Goal: Information Seeking & Learning: Learn about a topic

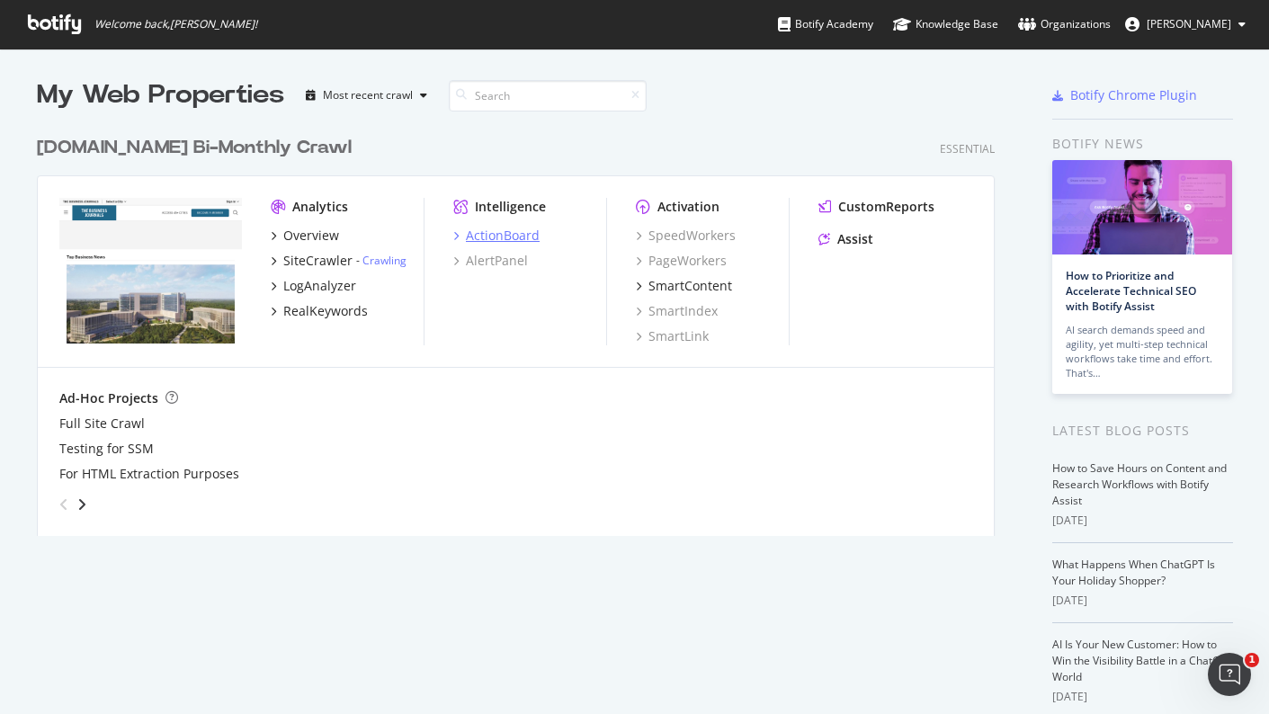
click at [482, 231] on div "ActionBoard" at bounding box center [503, 236] width 74 height 18
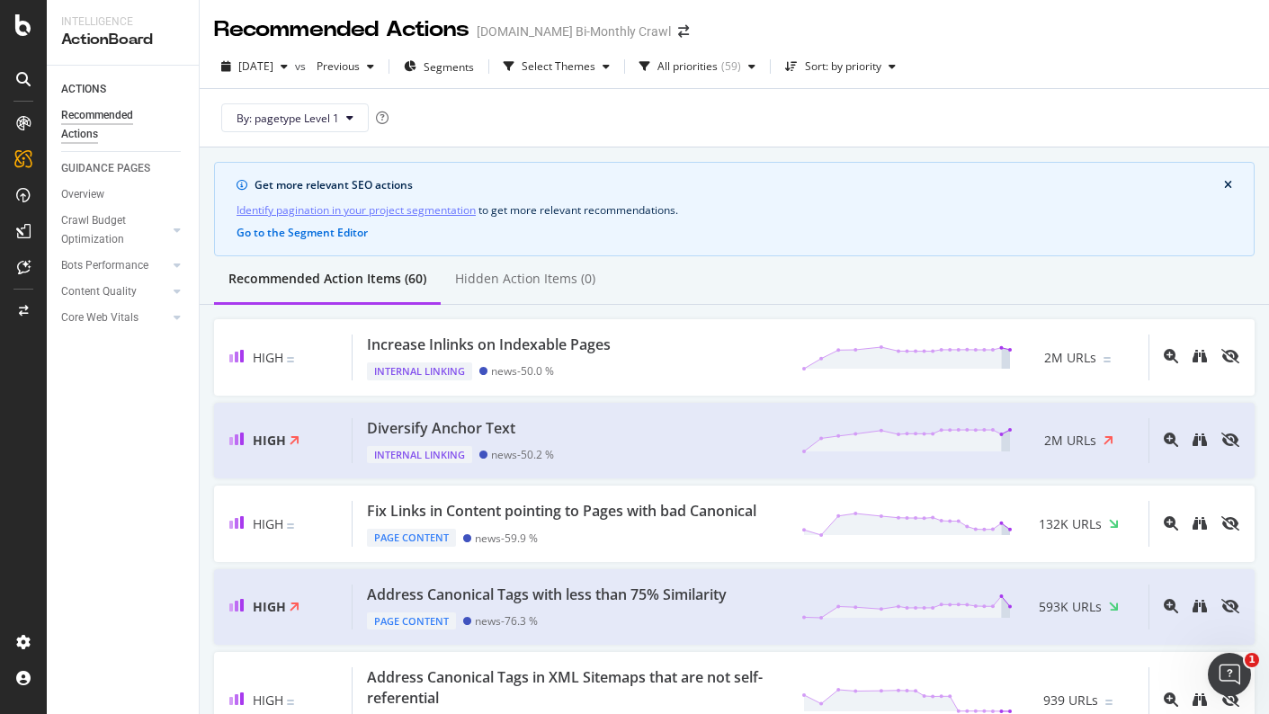
click at [853, 131] on div "By: pagetype Level 1" at bounding box center [734, 118] width 1041 height 58
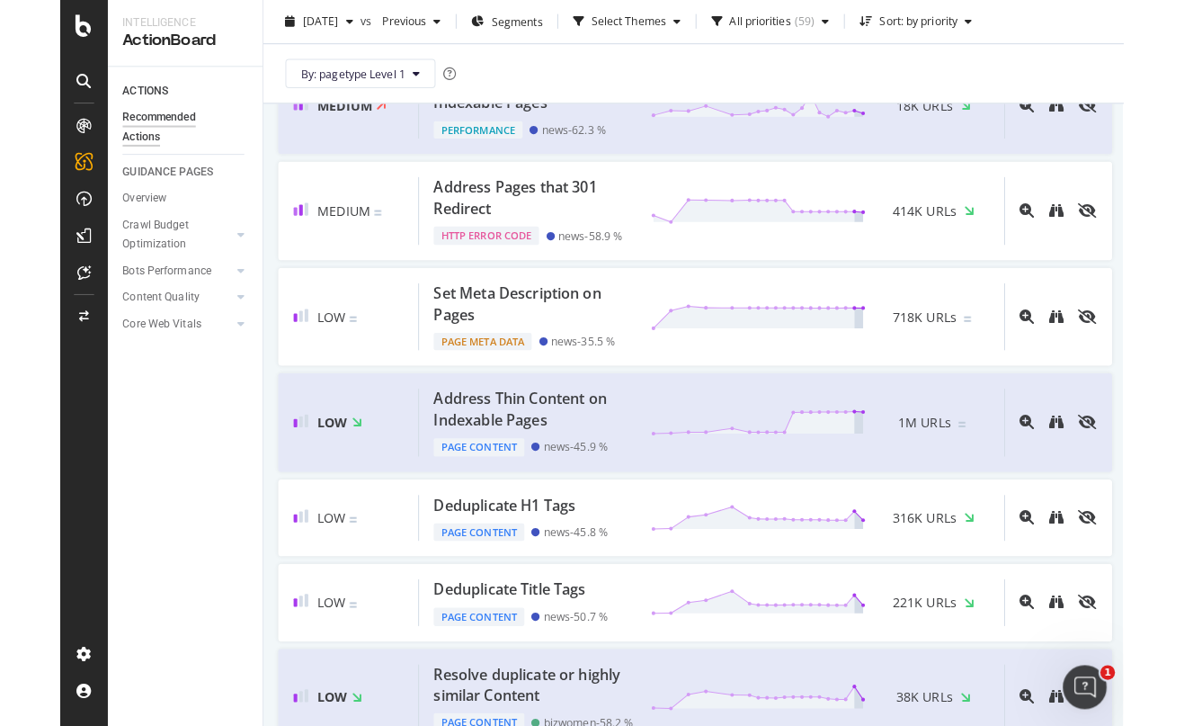
scroll to position [1198, 0]
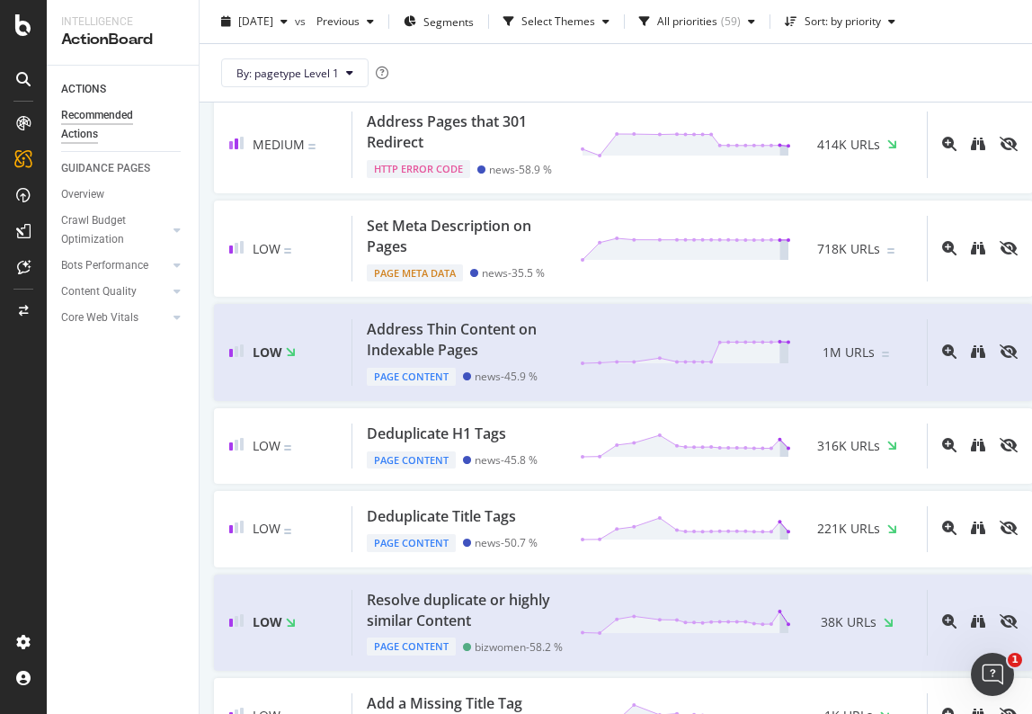
drag, startPoint x: 72, startPoint y: 459, endPoint x: 13, endPoint y: 269, distance: 198.8
click at [71, 459] on div "ACTIONS Recommended Actions GUIDANCE PAGES Overview Crawl Budget Optimization L…" at bounding box center [123, 390] width 152 height 648
click at [72, 273] on div "CustomReports" at bounding box center [111, 278] width 88 height 18
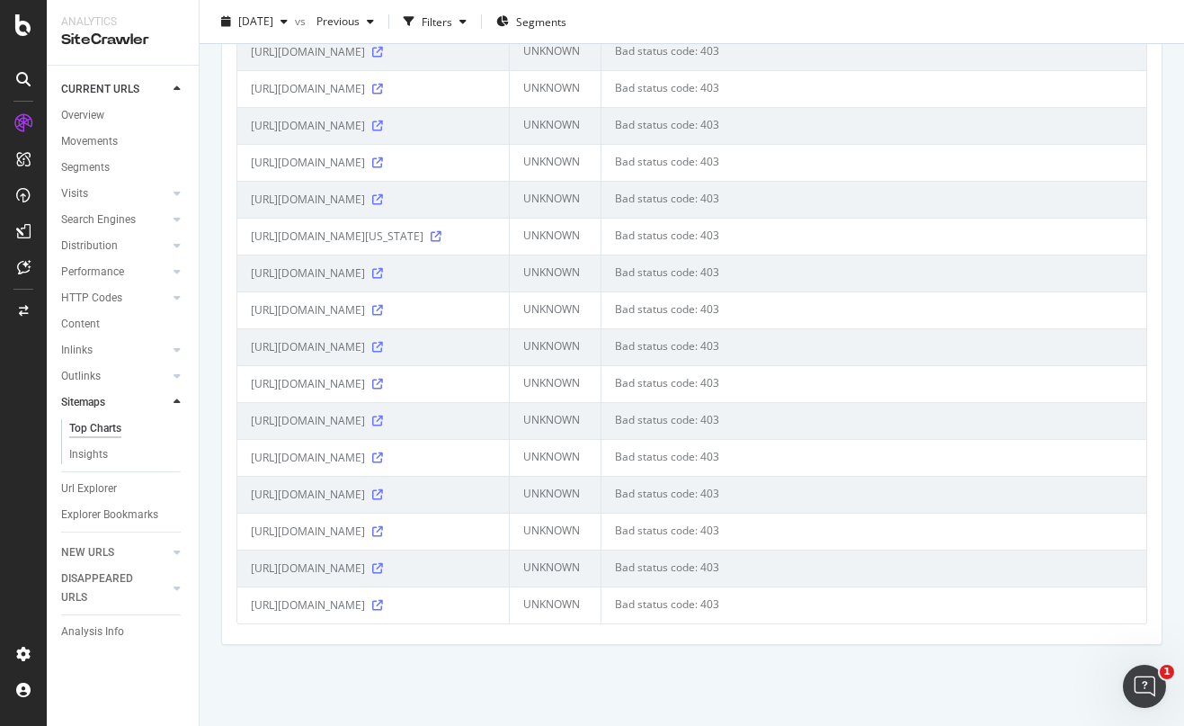
scroll to position [7169, 0]
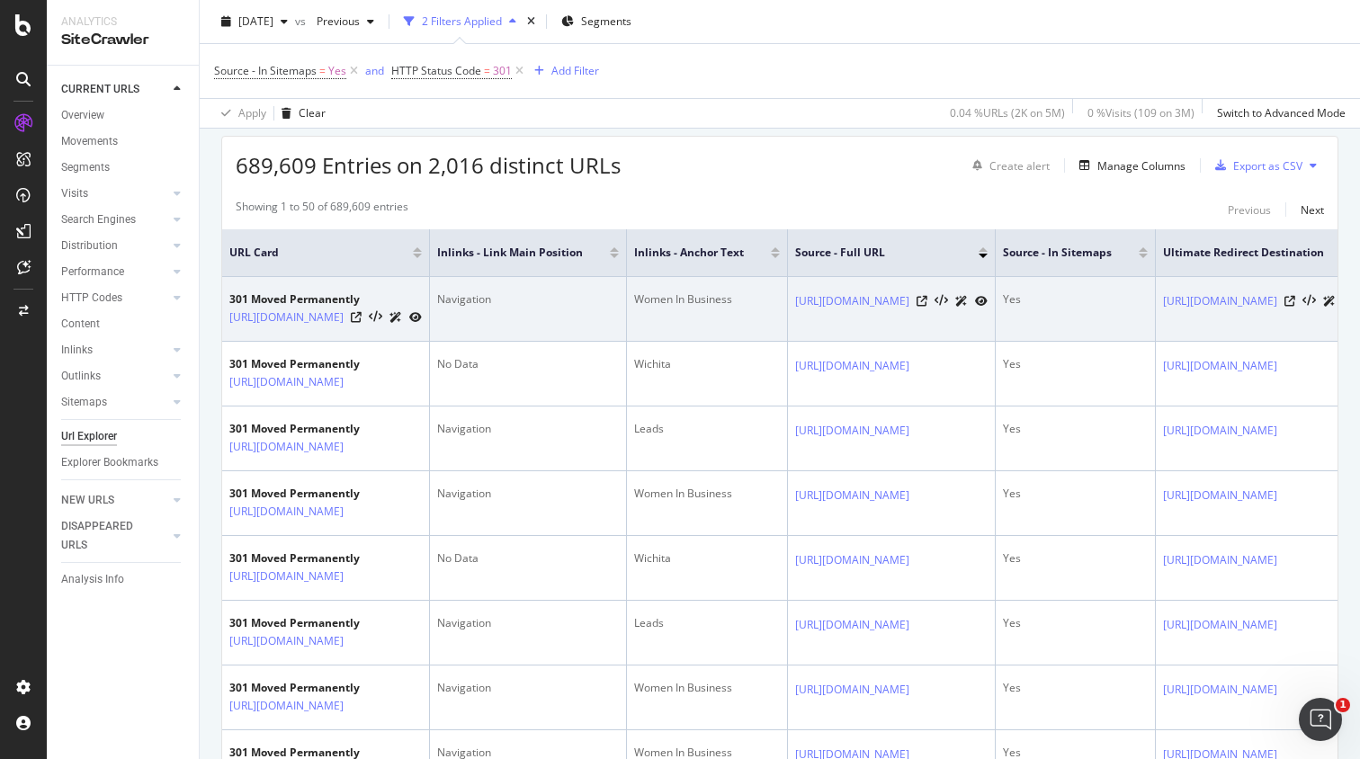
scroll to position [308, 0]
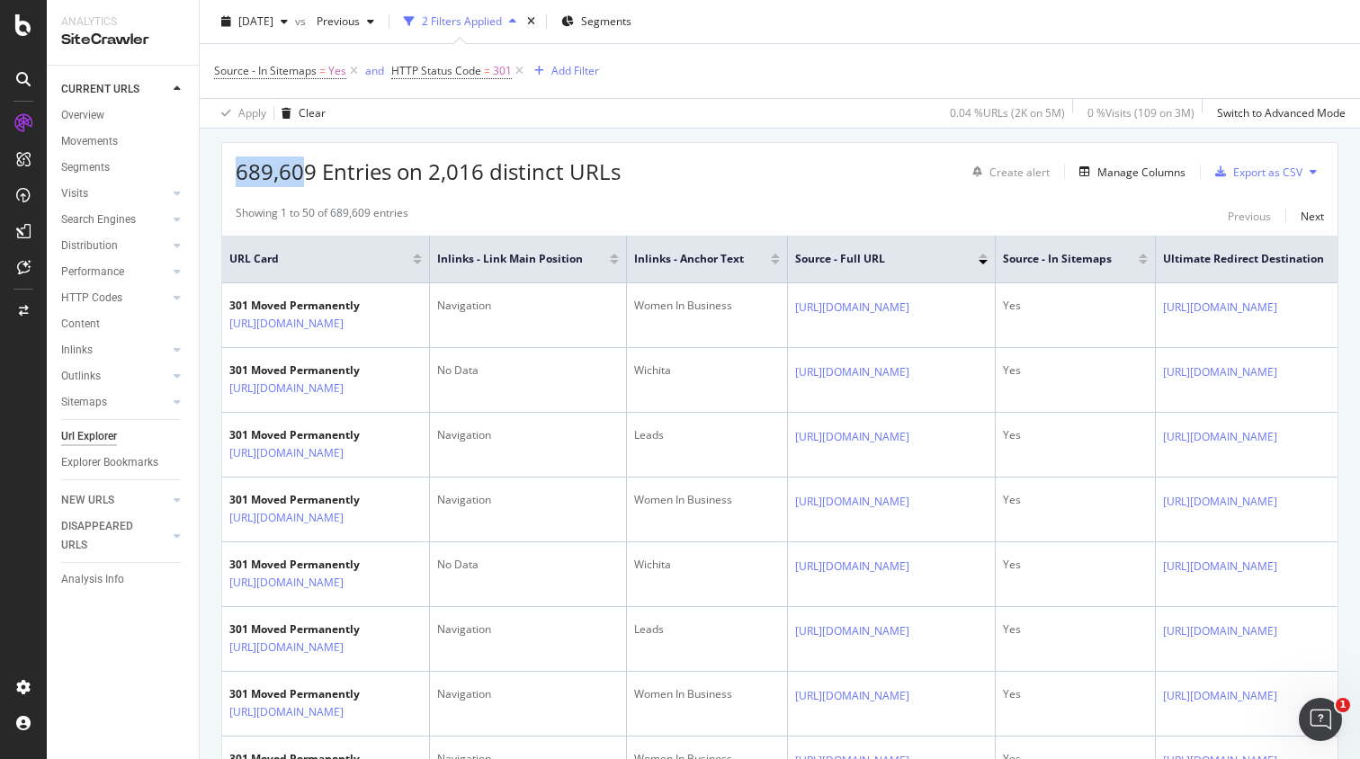
drag, startPoint x: 238, startPoint y: 172, endPoint x: 303, endPoint y: 171, distance: 64.8
click at [303, 171] on span "689,609 Entries on 2,016 distinct URLs" at bounding box center [428, 171] width 385 height 30
click at [305, 170] on span "689,609 Entries on 2,016 distinct URLs" at bounding box center [428, 171] width 385 height 30
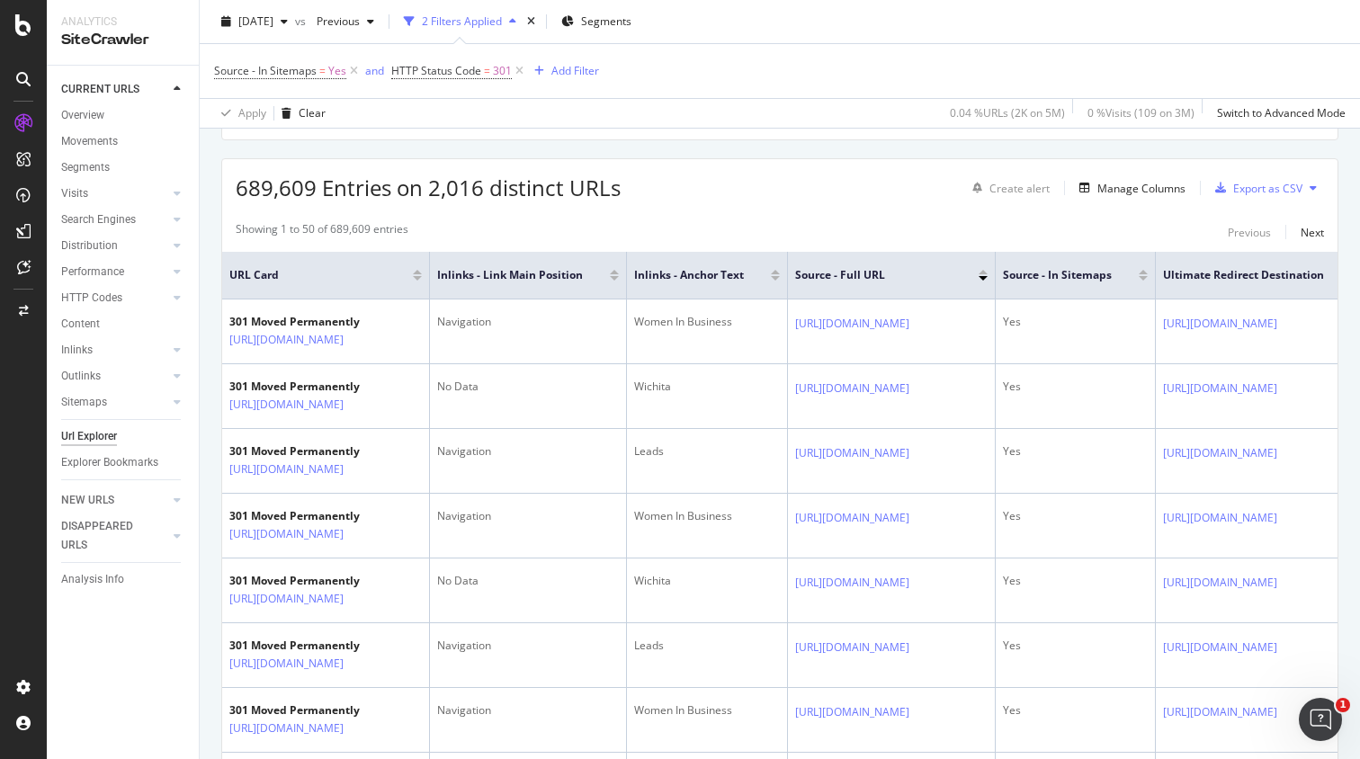
scroll to position [289, 0]
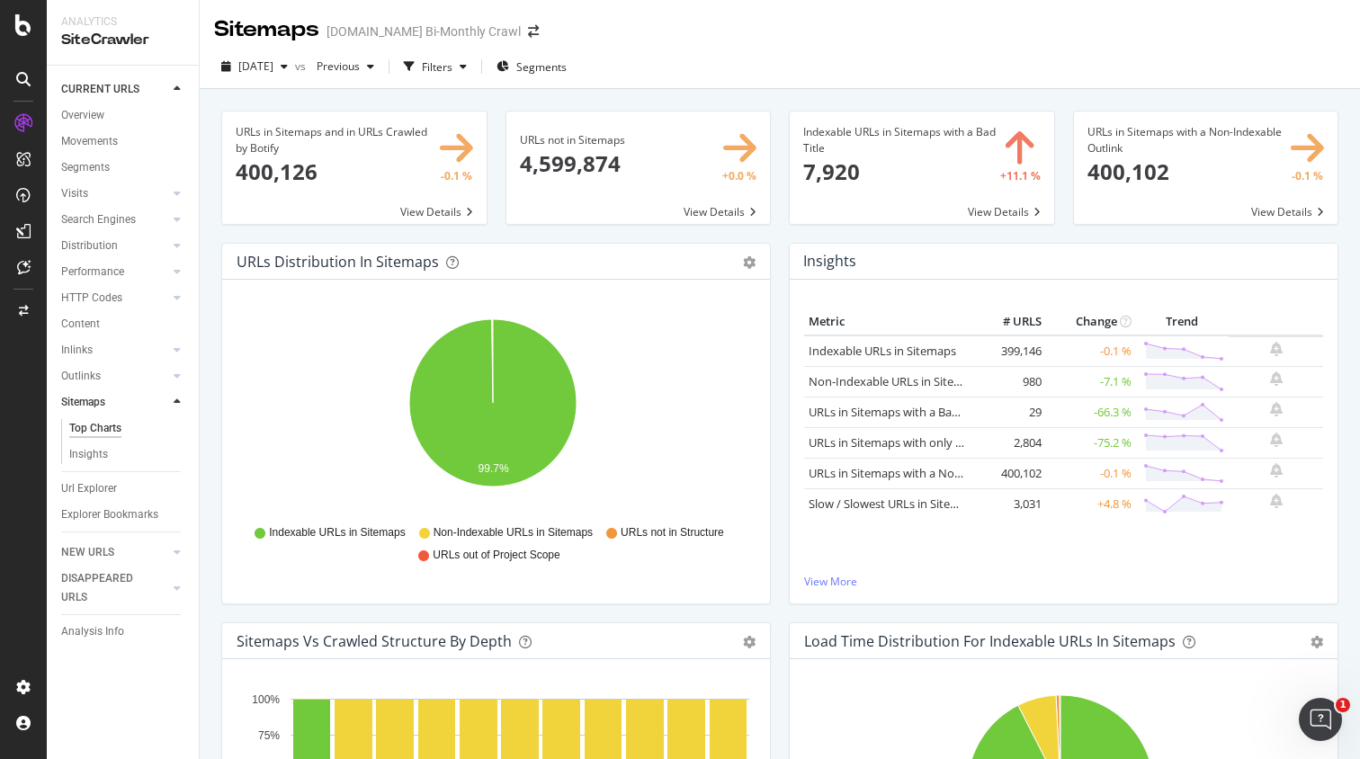
click at [780, 228] on div "Indexable URLs in Sitemaps with a Bad Title 7,920 +11.1 % View Details" at bounding box center [922, 177] width 284 height 132
click at [781, 280] on div "Insights Metric # URLS Change Trend Indexable URLs in Sitemaps 399,146 -0.1 % N…" at bounding box center [1064, 433] width 568 height 380
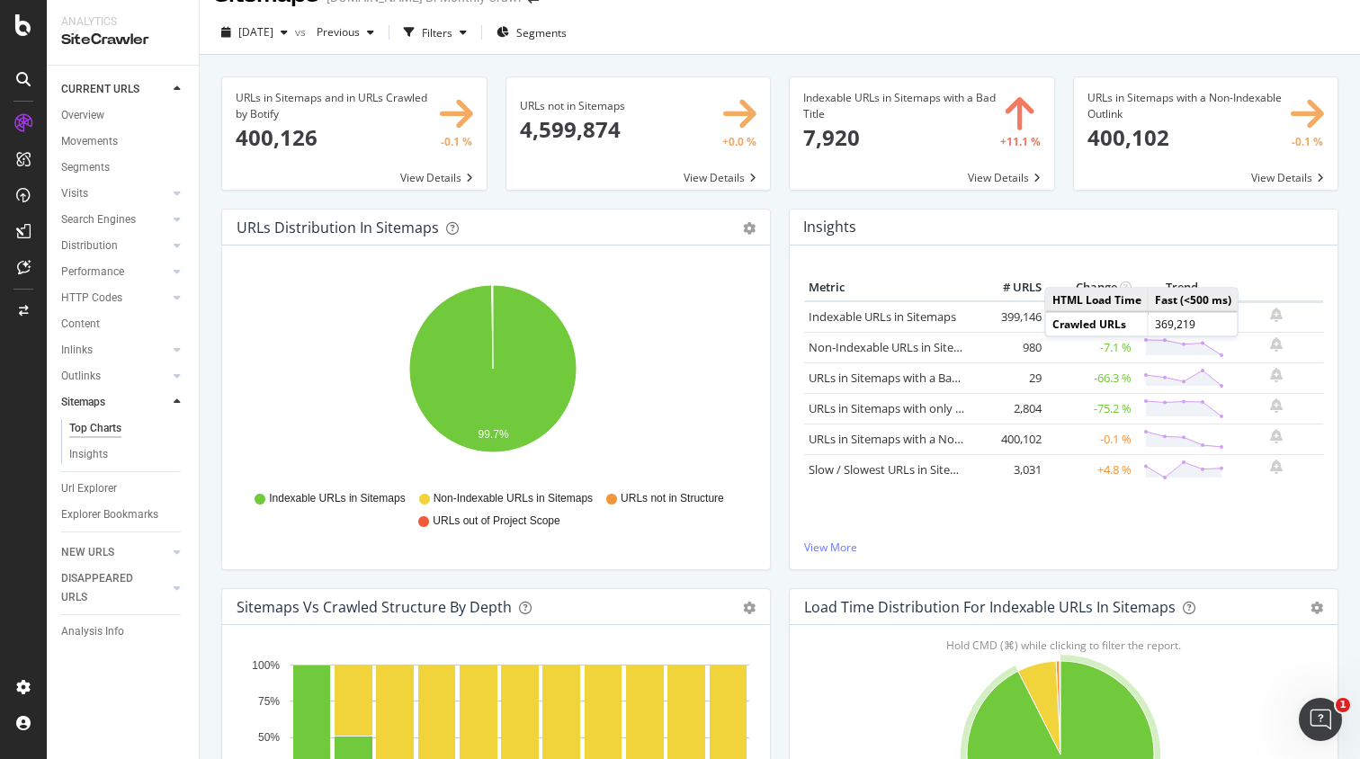
scroll to position [40, 0]
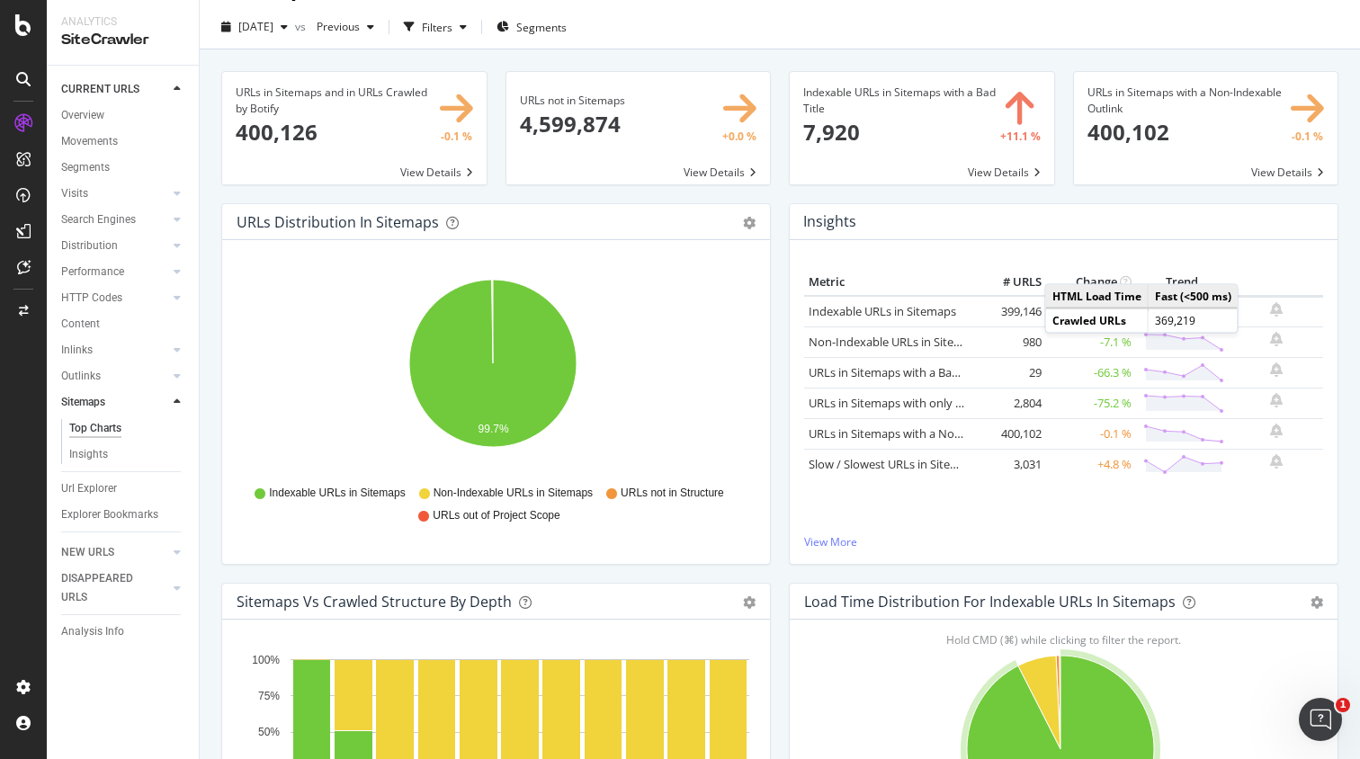
drag, startPoint x: 1318, startPoint y: 330, endPoint x: 1304, endPoint y: 331, distance: 13.5
click at [1317, 330] on div "Metric # URLS Change Trend Indexable URLs in Sitemaps 399,146 -0.1 % Non-Indexa…" at bounding box center [1064, 402] width 548 height 324
click at [1116, 249] on div "Metric # URLS Change Trend Indexable URLs in Sitemaps 399,146 -0.1 % Non-Indexa…" at bounding box center [1064, 402] width 548 height 324
click at [780, 191] on div "Indexable URLs in Sitemaps with a Bad Title 7,920 +11.1 % View Details" at bounding box center [922, 137] width 284 height 132
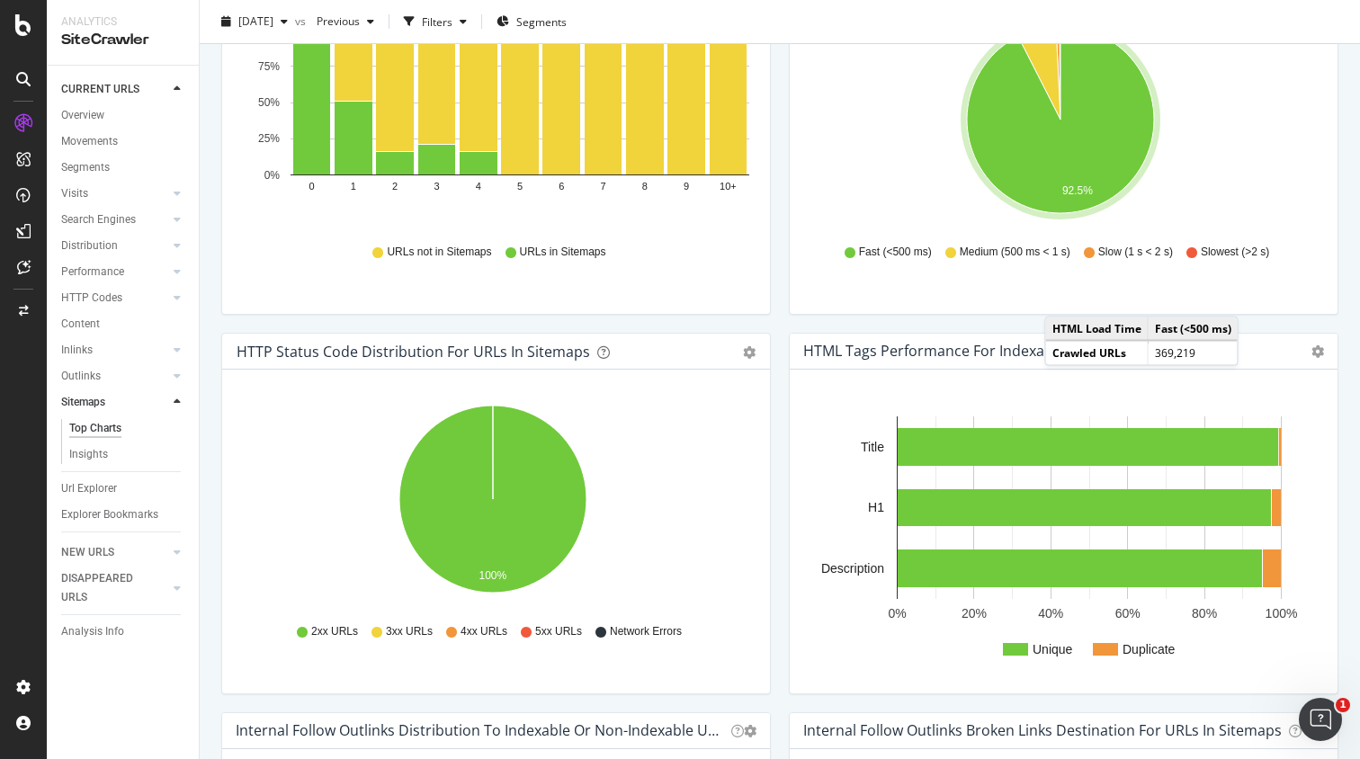
scroll to position [773, 0]
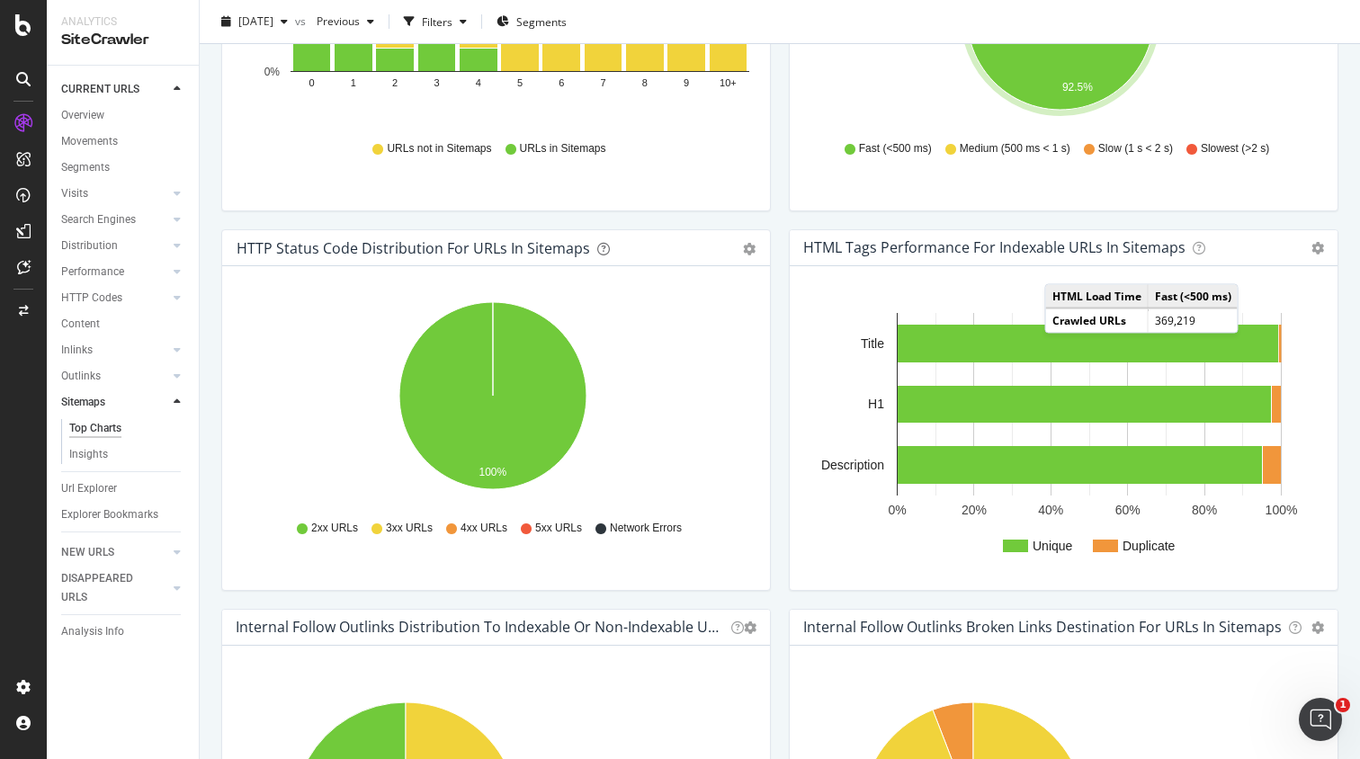
click at [772, 182] on div "Sitemaps vs Crawled Structure by Depth Bar (by Value) Bar (by Percentage) Table…" at bounding box center [496, 40] width 568 height 380
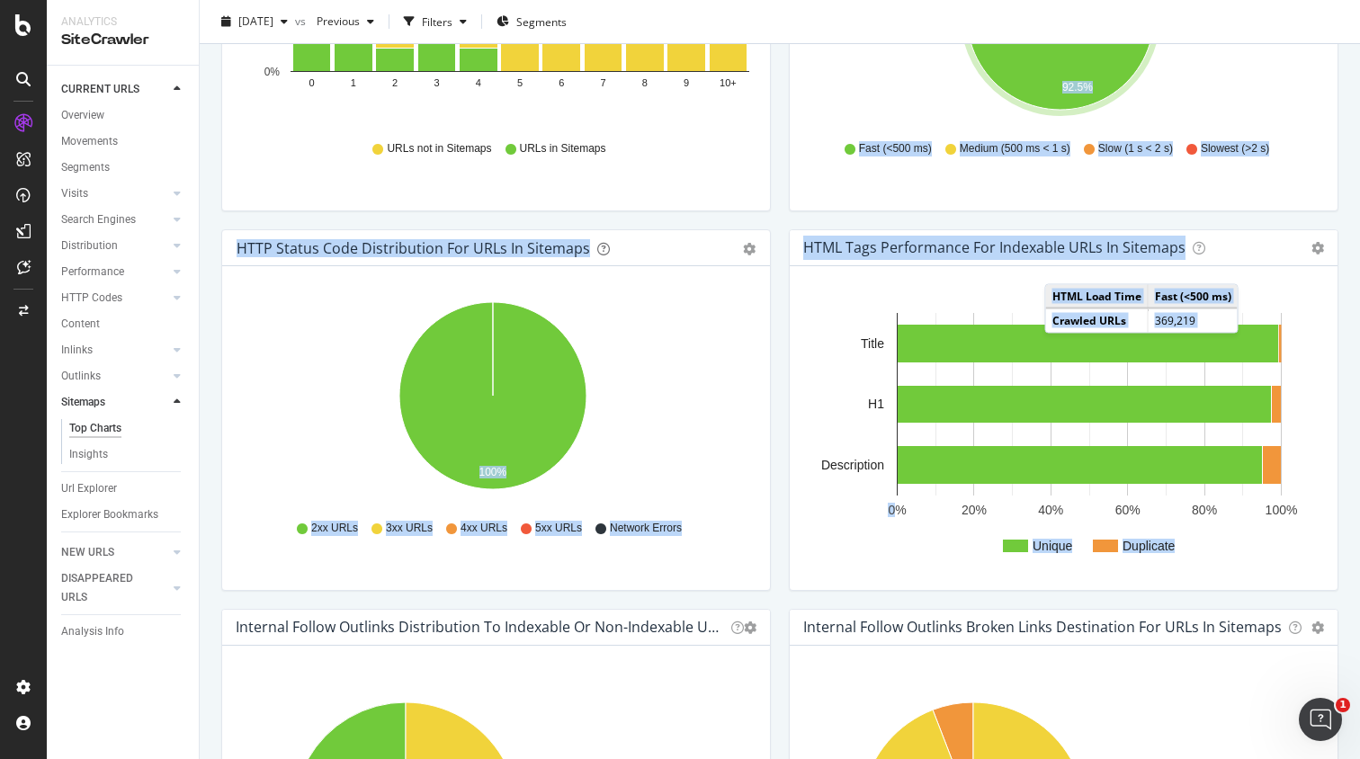
drag, startPoint x: 780, startPoint y: 185, endPoint x: 1143, endPoint y: 366, distance: 405.8
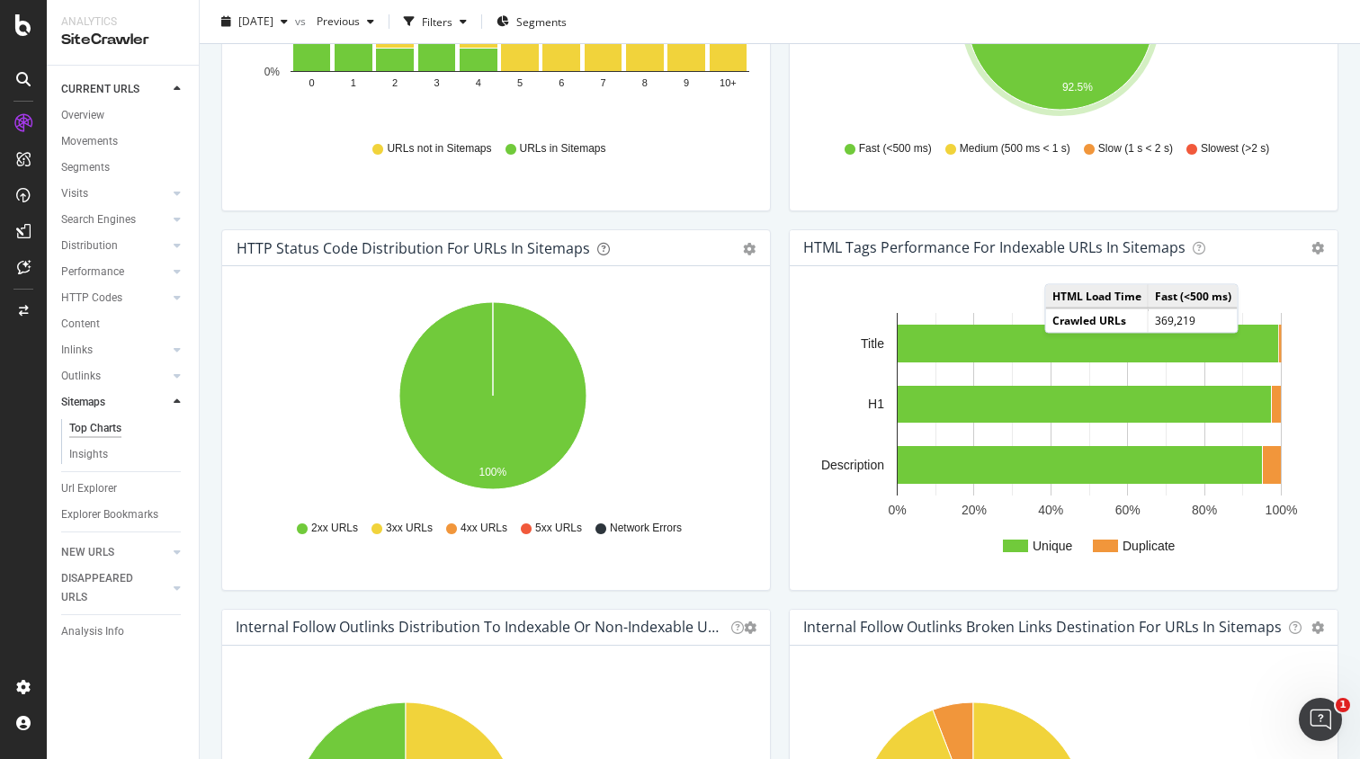
click at [1218, 255] on div "HTML Tags Performance for Indexable URLs in Sitemaps Chart (by Value) Chart (by…" at bounding box center [1064, 248] width 548 height 36
click at [1188, 254] on div at bounding box center [1196, 248] width 17 height 24
click at [1193, 249] on icon at bounding box center [1199, 248] width 13 height 13
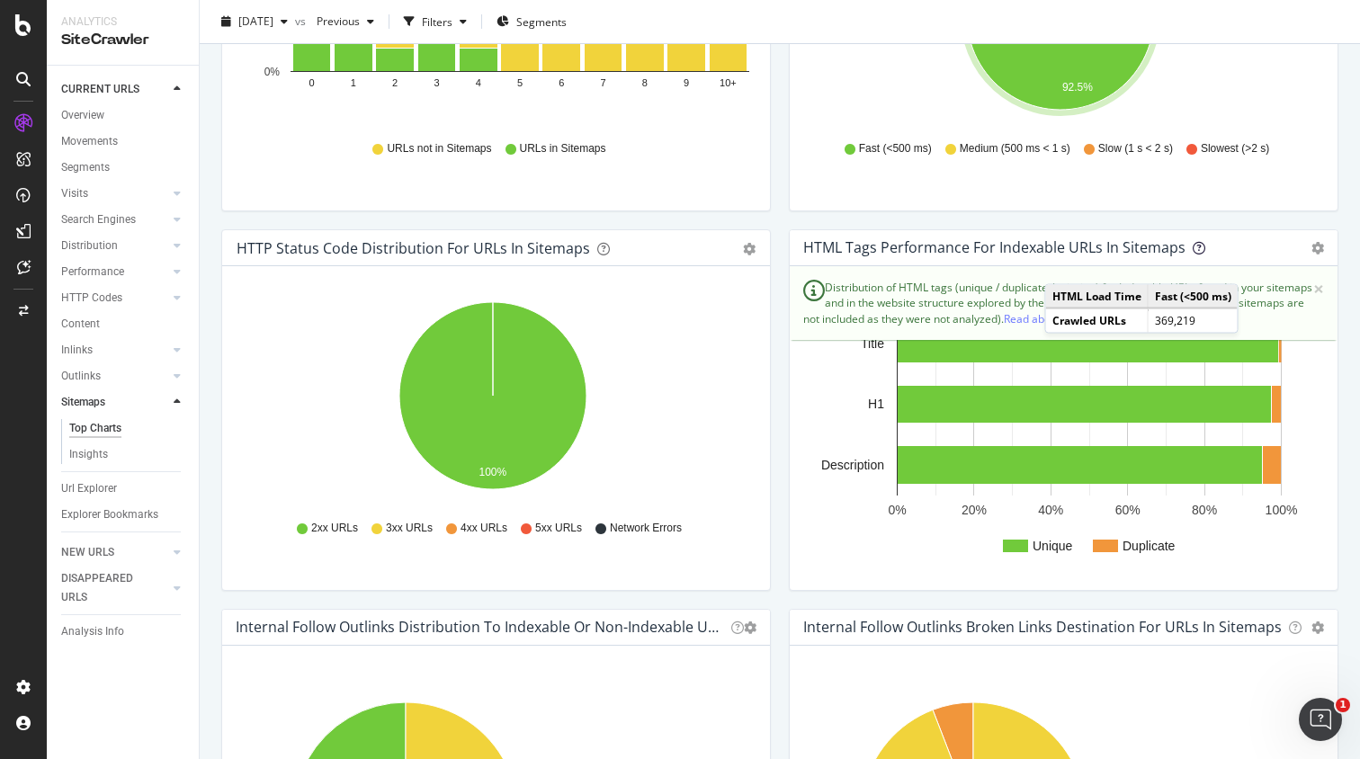
click at [1193, 247] on icon at bounding box center [1199, 248] width 13 height 13
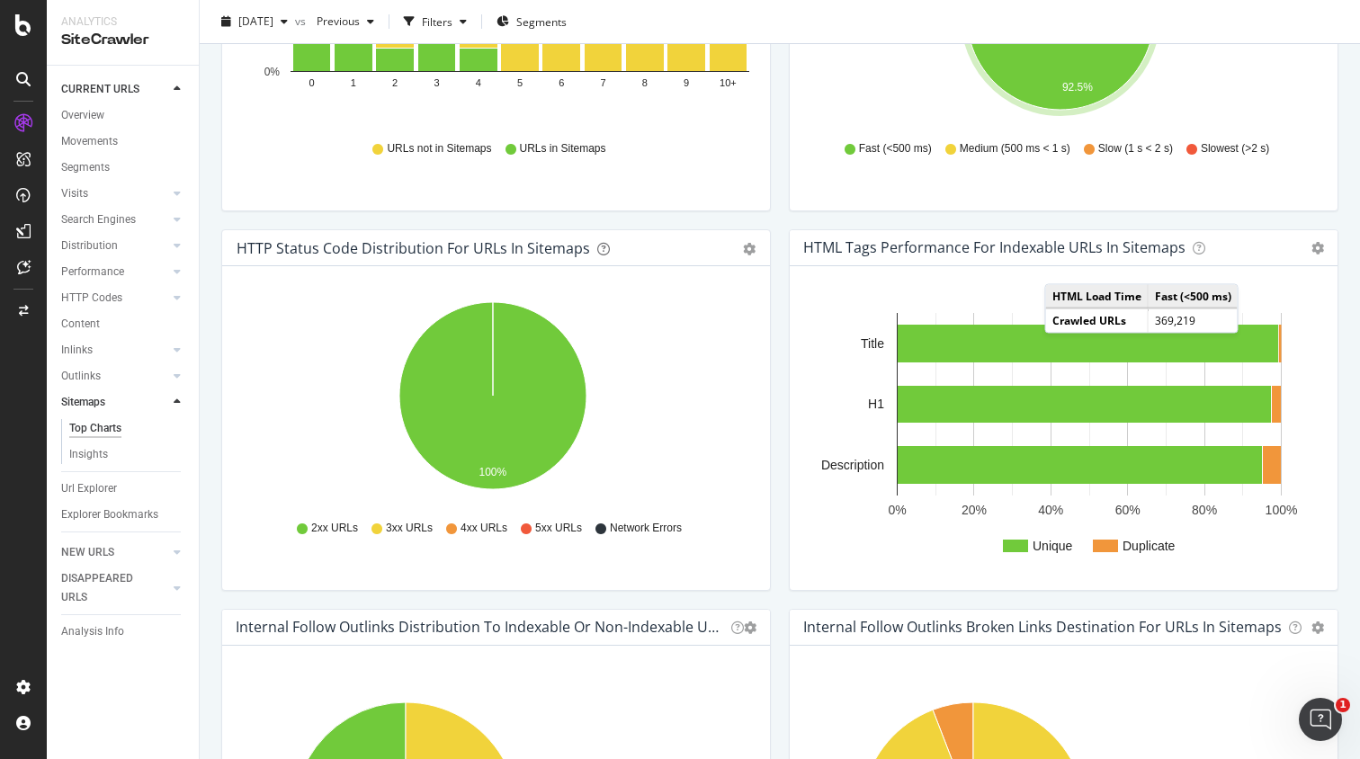
click at [1214, 295] on td "Fast (<500 ms)" at bounding box center [1193, 296] width 90 height 23
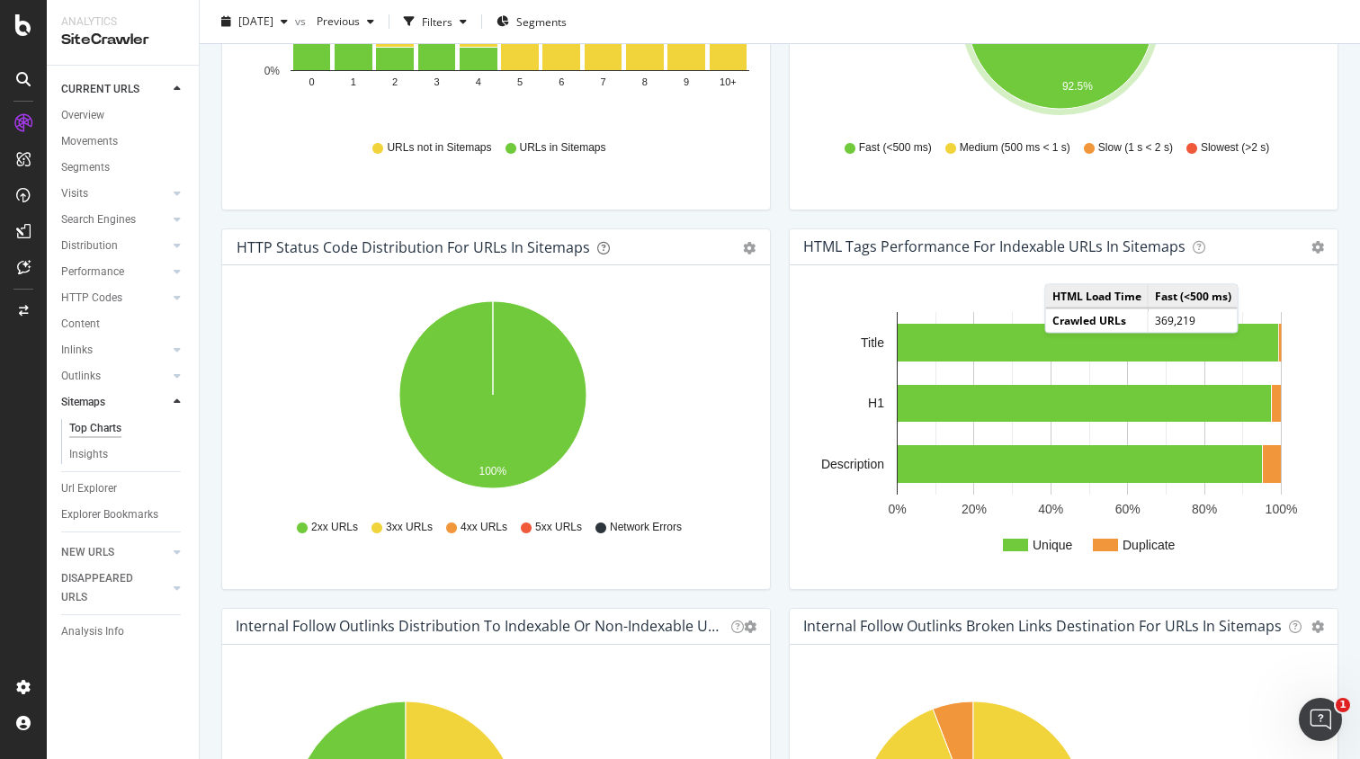
click at [772, 238] on div "HTTP Status Code Distribution For URLs in Sitemaps Pie Table Export as CSV Add …" at bounding box center [496, 418] width 568 height 380
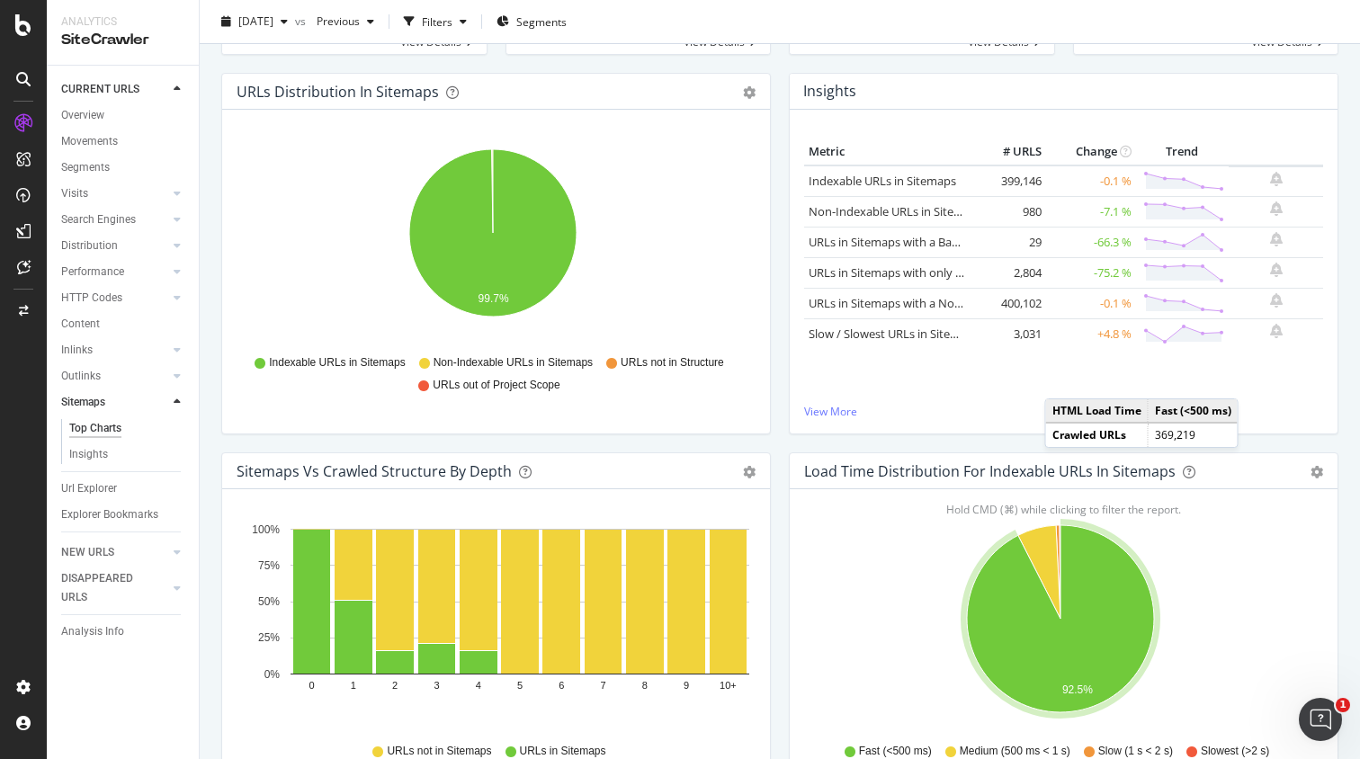
scroll to position [0, 0]
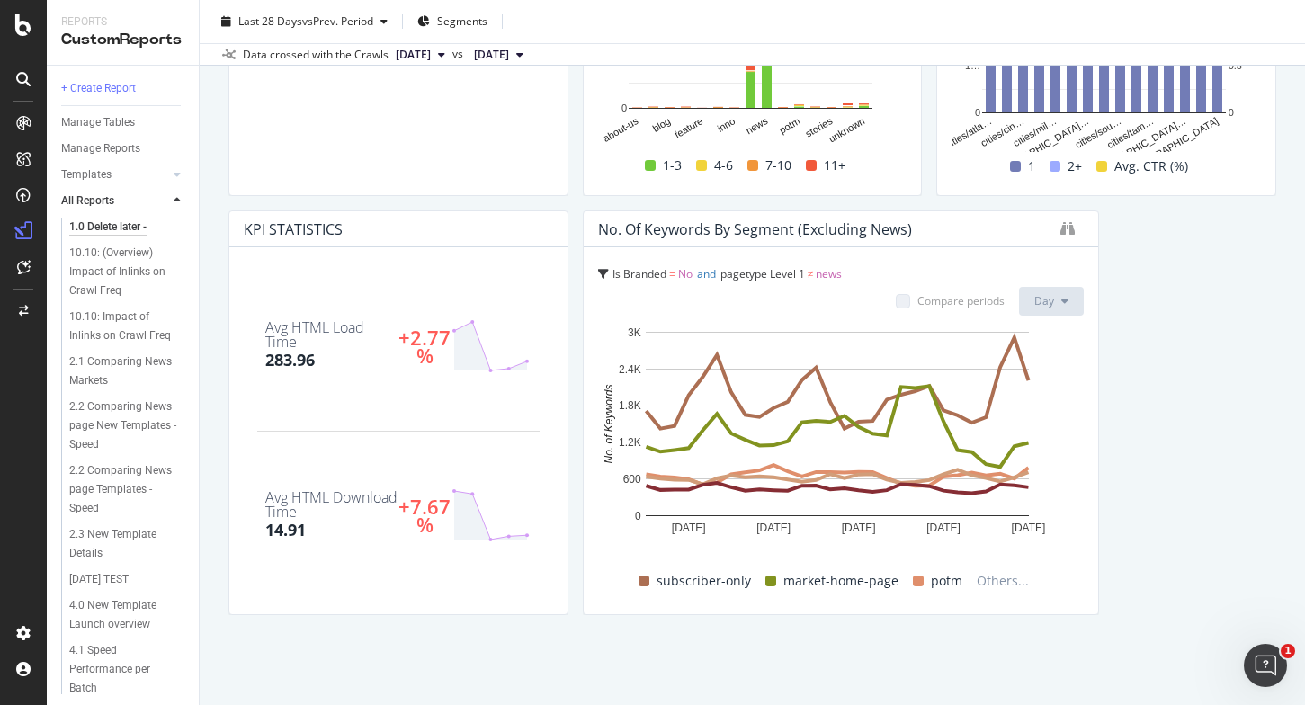
scroll to position [390, 0]
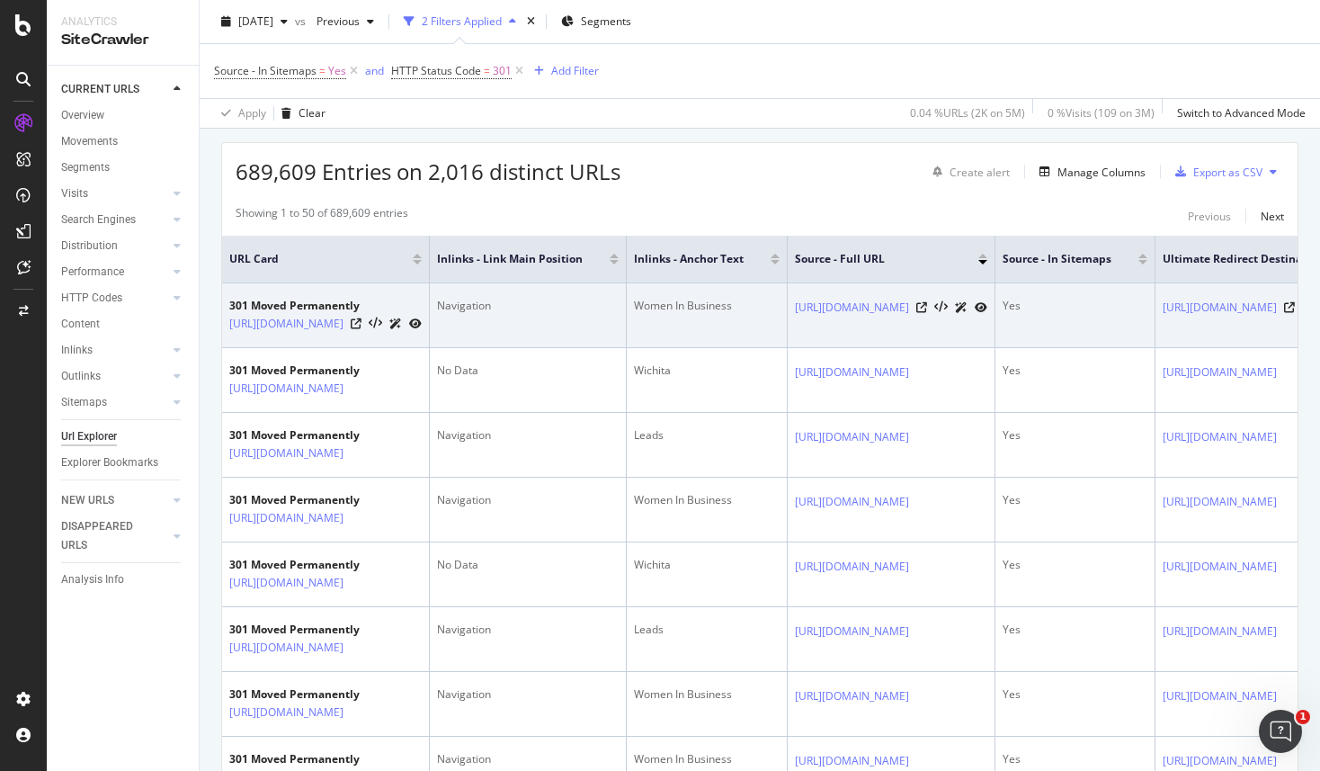
drag, startPoint x: 225, startPoint y: 323, endPoint x: 518, endPoint y: 319, distance: 293.2
click at [430, 319] on td "301 Moved Permanently [URL][DOMAIN_NAME]" at bounding box center [326, 315] width 208 height 65
copy link "[URL][DOMAIN_NAME]"
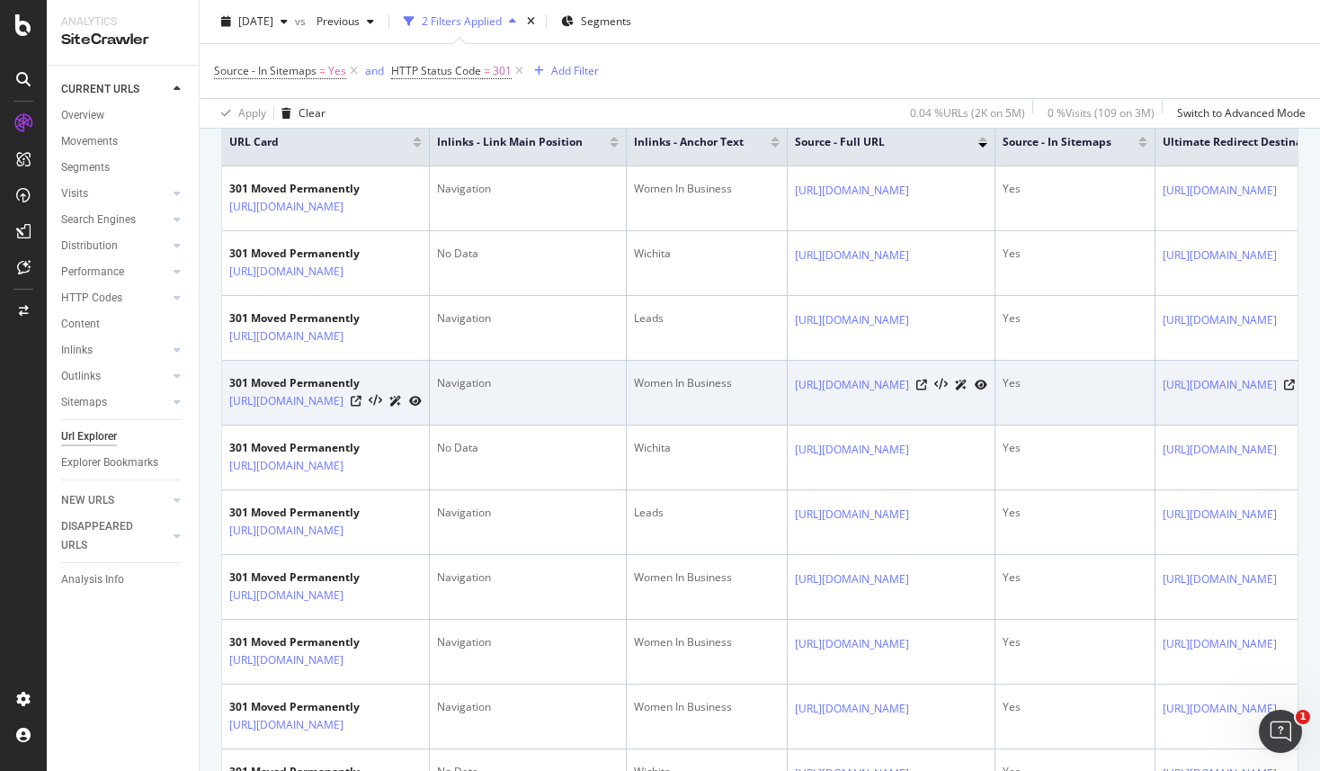
scroll to position [417, 0]
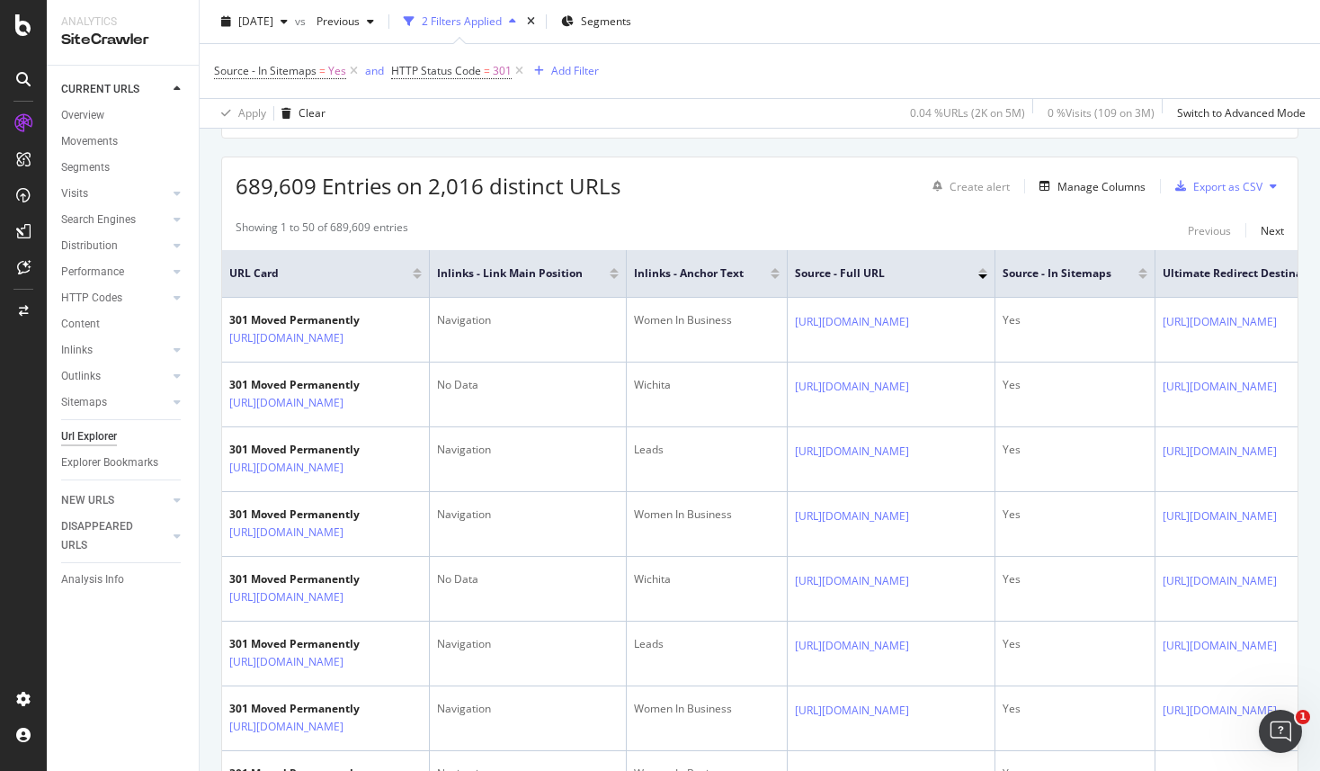
click at [550, 237] on div "Showing 1 to 50 of 689,609 entries Previous Next" at bounding box center [760, 230] width 1076 height 22
